Goal: Find specific page/section

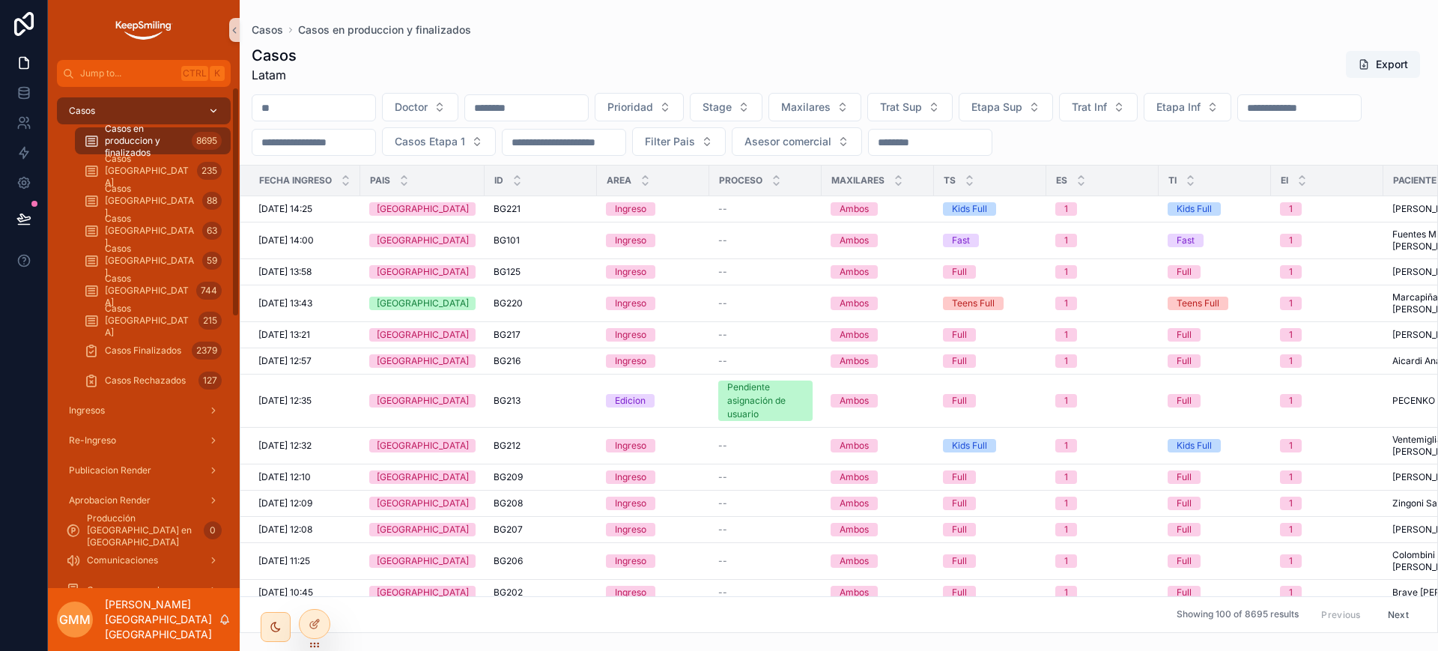
click at [135, 108] on div "Casos" at bounding box center [144, 111] width 156 height 24
